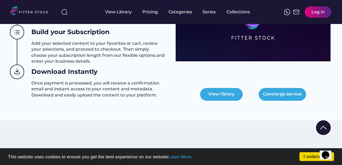
scroll to position [281, 1]
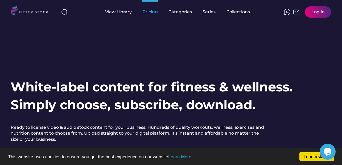
click at [149, 13] on div "Pricing" at bounding box center [150, 12] width 15 height 6
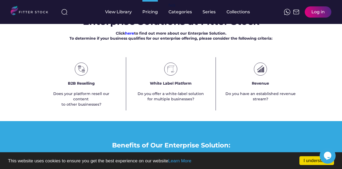
scroll to position [337, 0]
